Goal: Use online tool/utility: Utilize a website feature to perform a specific function

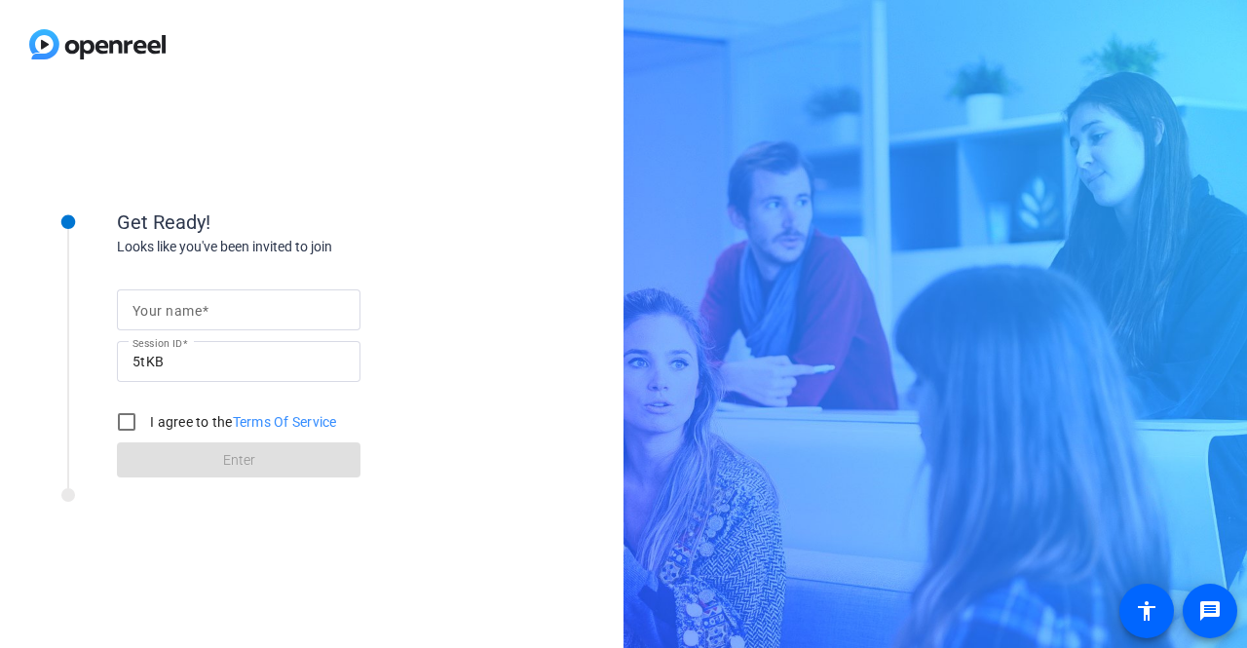
click at [236, 315] on input "Your name" at bounding box center [238, 309] width 212 height 23
type input "Eoghan"
click at [127, 429] on input "I agree to the Terms Of Service" at bounding box center [126, 421] width 39 height 39
checkbox input "true"
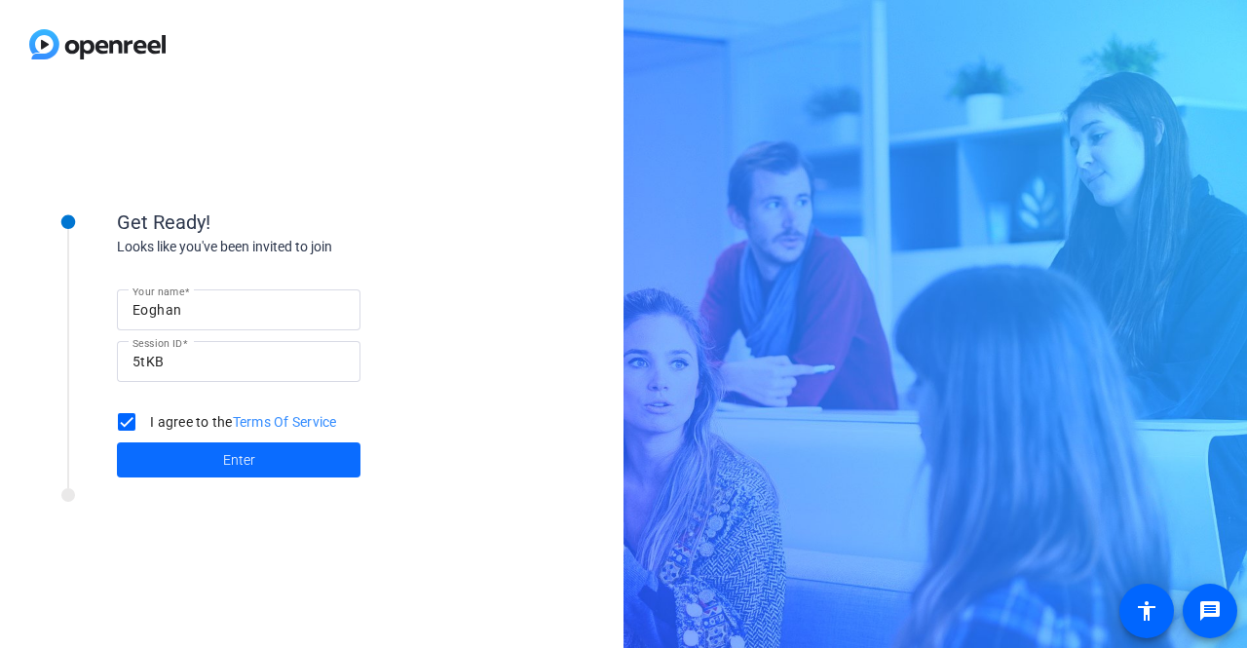
click at [223, 459] on span "Enter" at bounding box center [239, 460] width 32 height 20
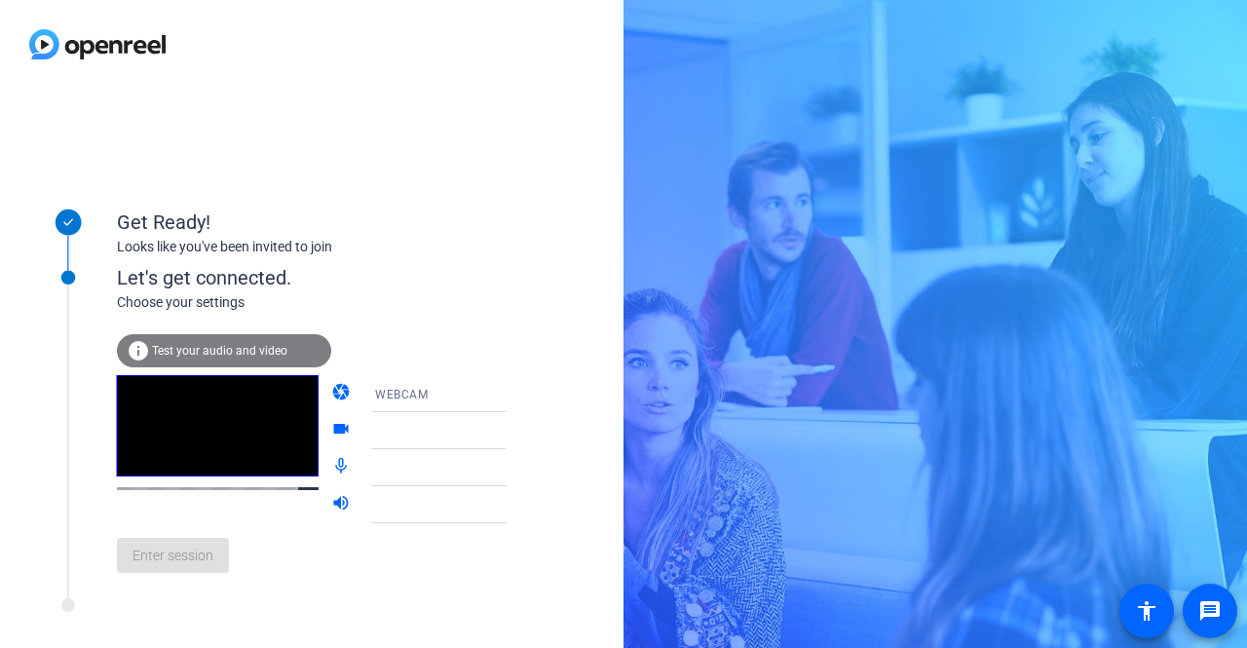
click at [514, 403] on icon at bounding box center [525, 393] width 23 height 23
click at [480, 400] on div at bounding box center [623, 324] width 1247 height 648
click at [514, 433] on icon at bounding box center [525, 430] width 23 height 23
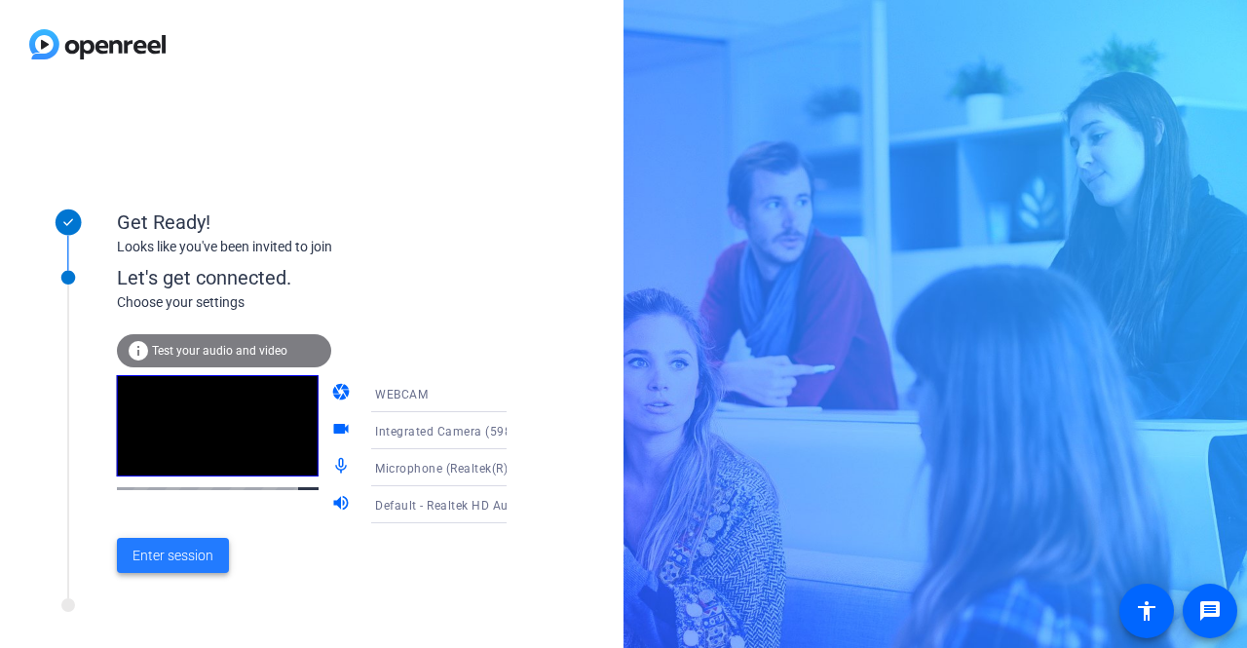
click at [182, 553] on span "Enter session" at bounding box center [172, 555] width 81 height 20
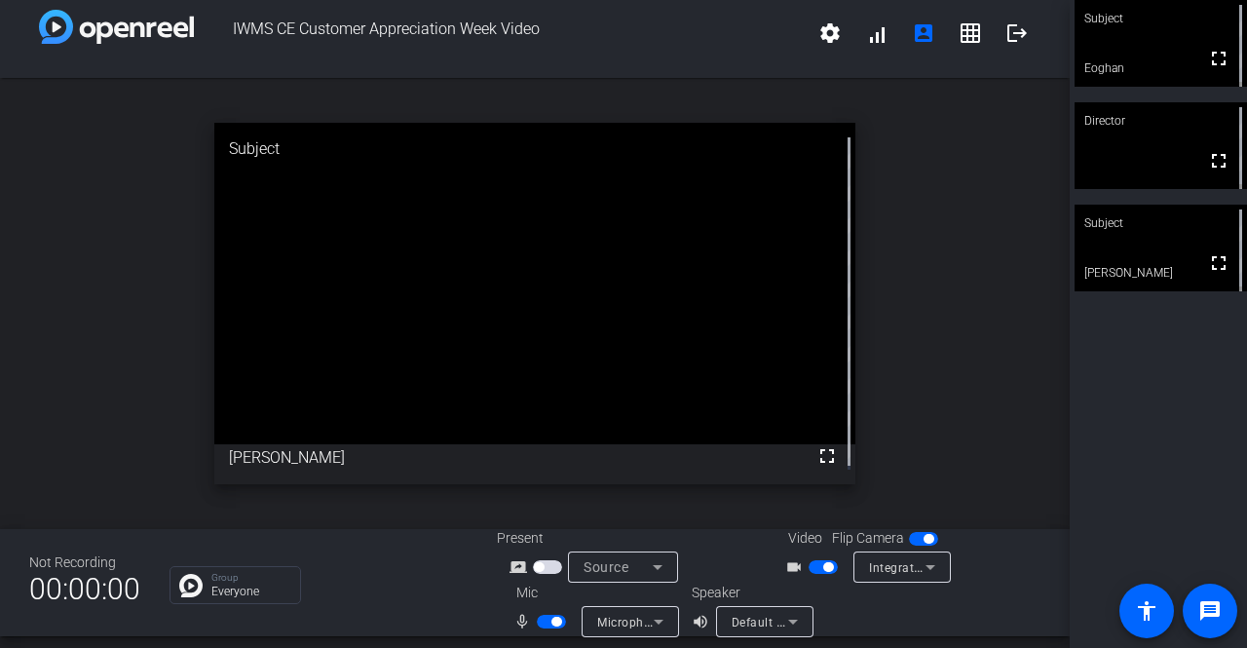
scroll to position [22, 0]
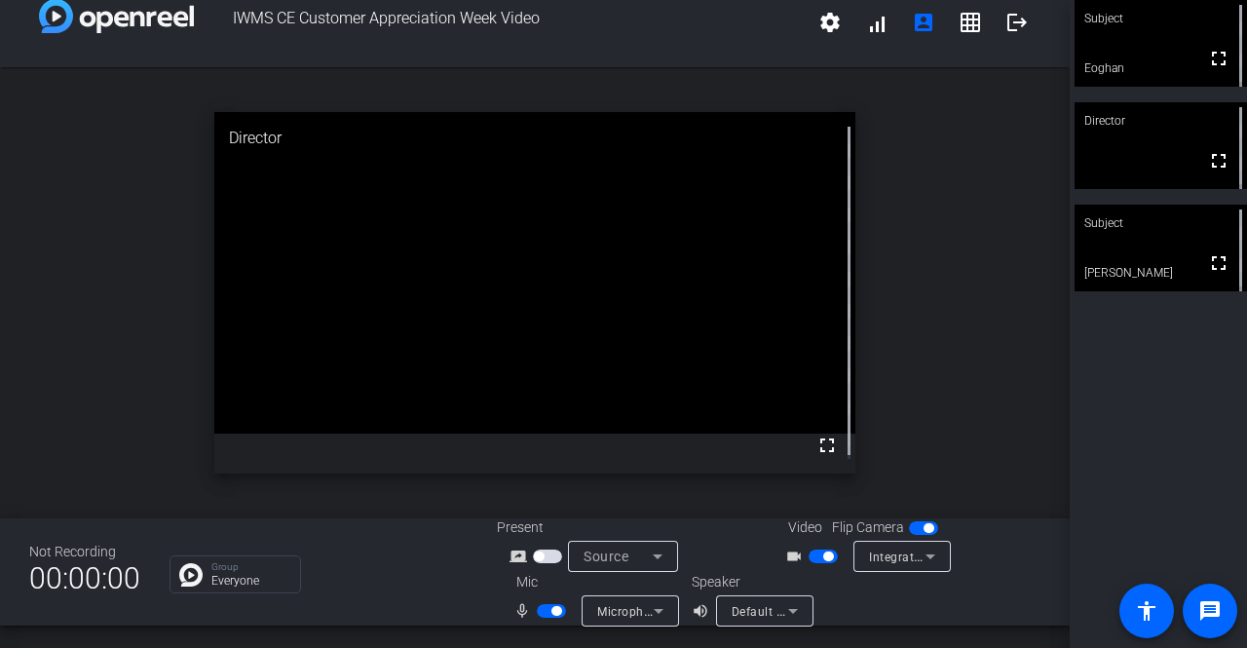
click at [545, 607] on span "button" at bounding box center [551, 611] width 29 height 14
drag, startPoint x: 536, startPoint y: 615, endPoint x: 471, endPoint y: 616, distance: 64.3
click at [471, 616] on div "Not Recording 00:00:00 Group Everyone Present screen_share_outline Source Video…" at bounding box center [534, 571] width 1069 height 107
click at [538, 613] on span "button" at bounding box center [543, 611] width 10 height 10
click at [555, 613] on span "button" at bounding box center [556, 611] width 10 height 10
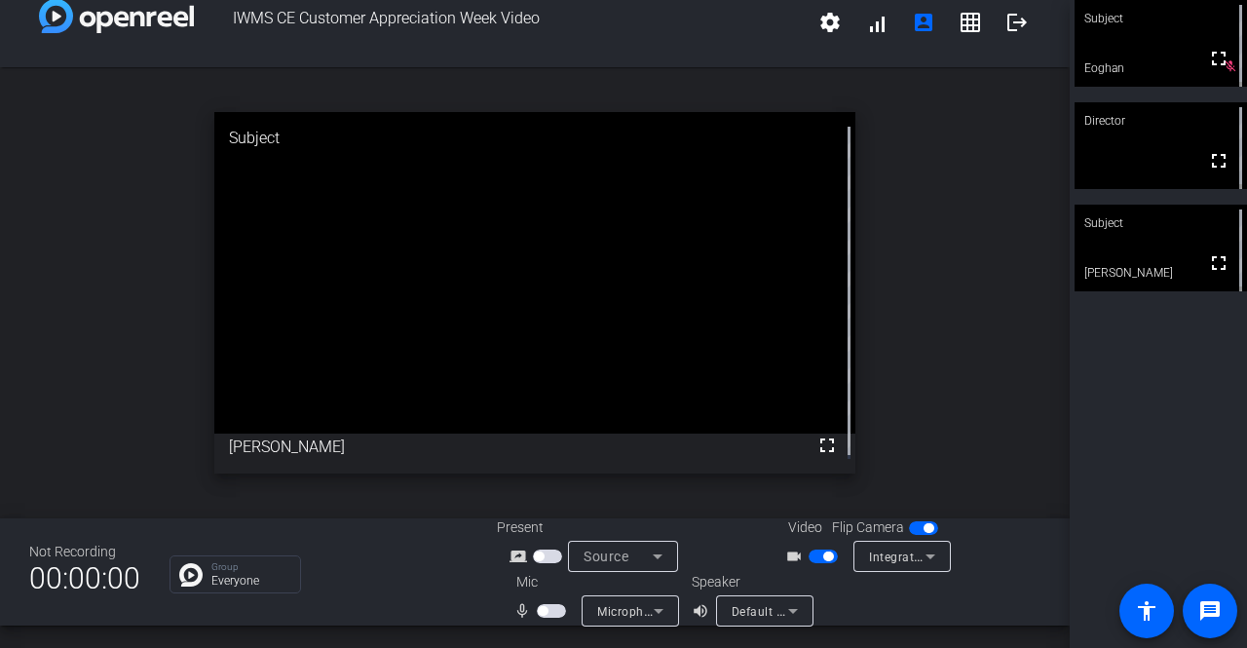
click at [538, 608] on span "button" at bounding box center [543, 611] width 10 height 10
click at [544, 613] on span "button" at bounding box center [551, 611] width 29 height 14
click at [542, 611] on span "button" at bounding box center [543, 611] width 10 height 10
click at [552, 613] on span "button" at bounding box center [556, 611] width 10 height 10
click at [556, 609] on span "button" at bounding box center [551, 611] width 29 height 14
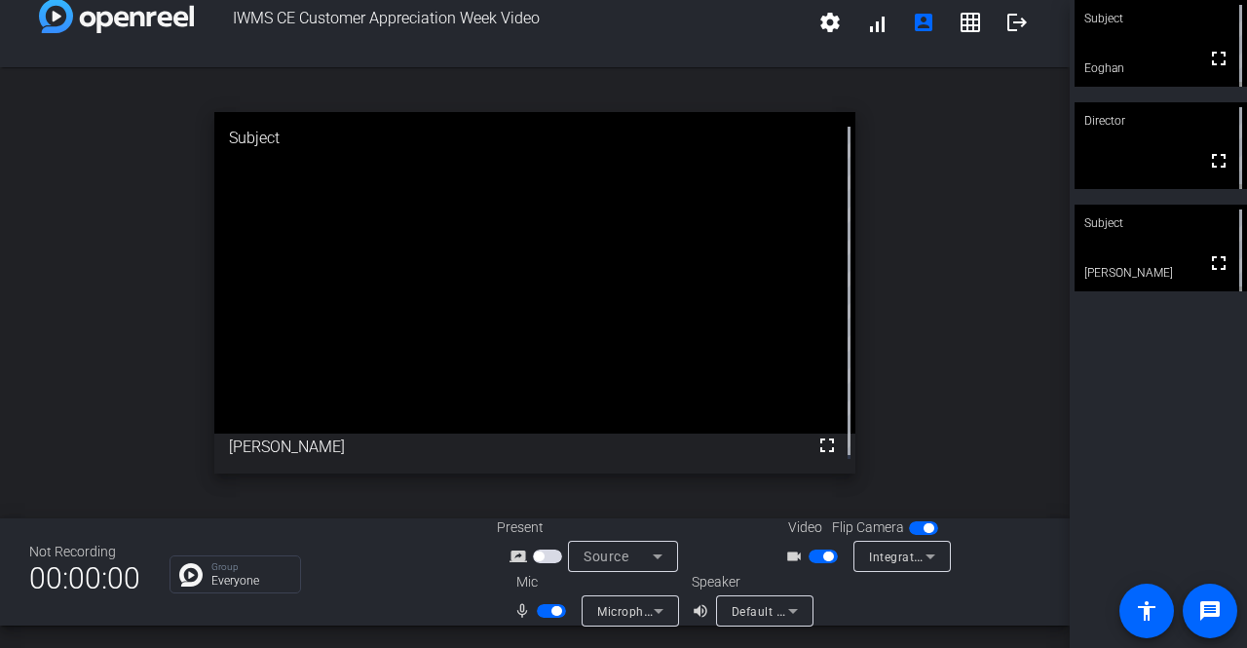
click at [557, 612] on span "button" at bounding box center [556, 611] width 10 height 10
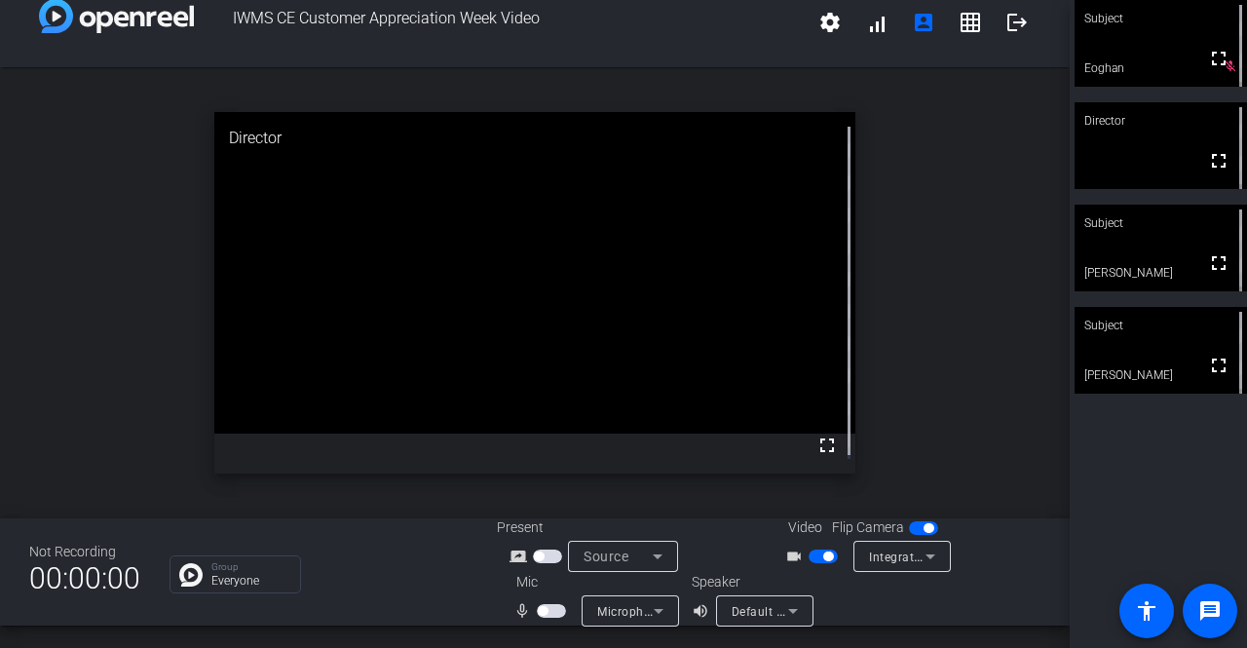
click at [823, 558] on span "button" at bounding box center [828, 556] width 10 height 10
click at [826, 26] on mat-icon "settings" at bounding box center [829, 22] width 23 height 23
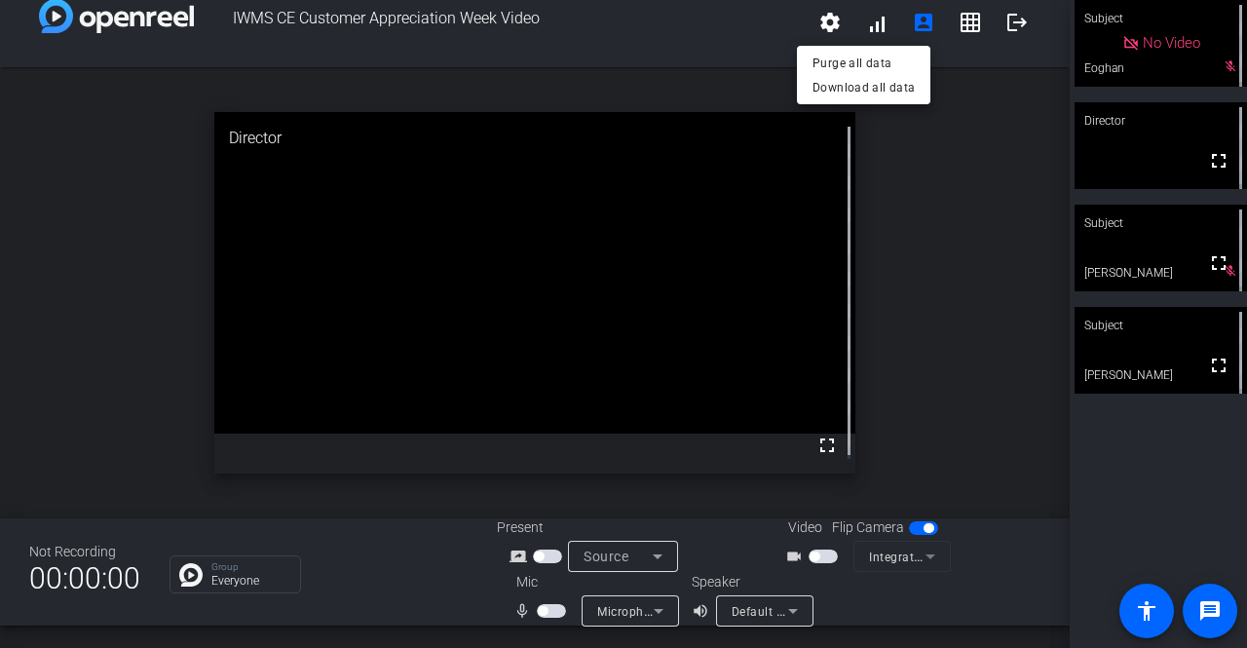
click at [727, 26] on div at bounding box center [623, 324] width 1247 height 648
click at [812, 552] on span "button" at bounding box center [814, 556] width 10 height 10
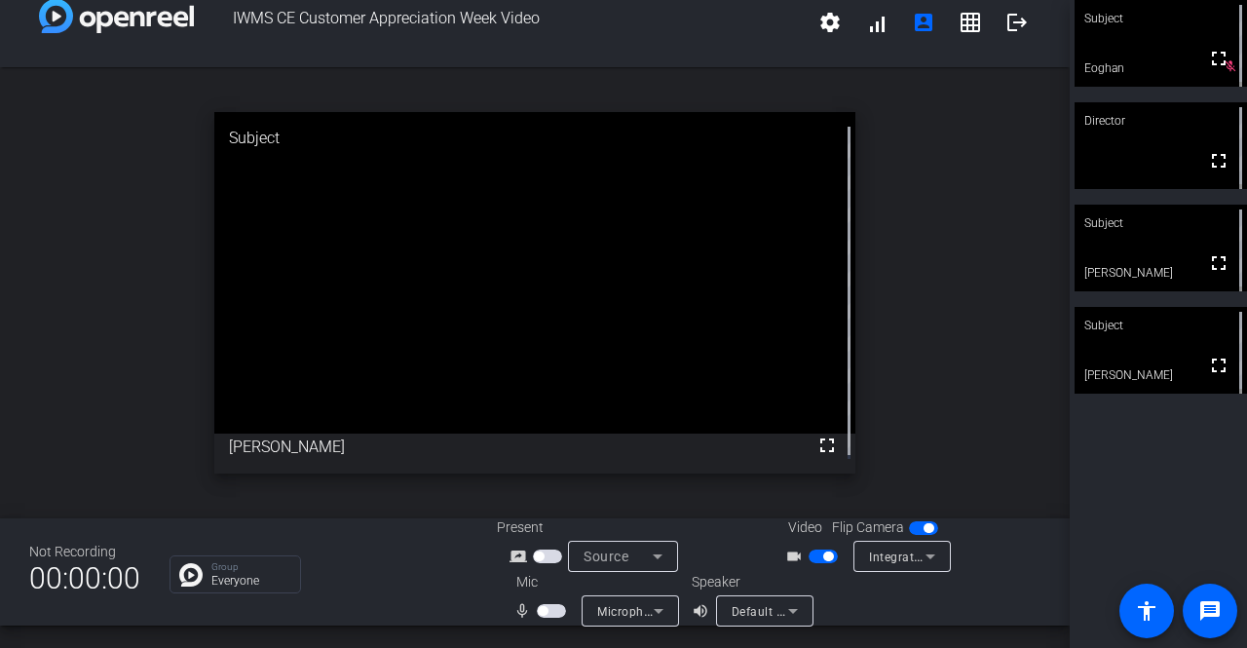
click at [538, 610] on span "button" at bounding box center [543, 611] width 10 height 10
click at [551, 609] on span "button" at bounding box center [556, 611] width 10 height 10
click at [544, 605] on span "button" at bounding box center [551, 611] width 29 height 14
